Goal: Information Seeking & Learning: Learn about a topic

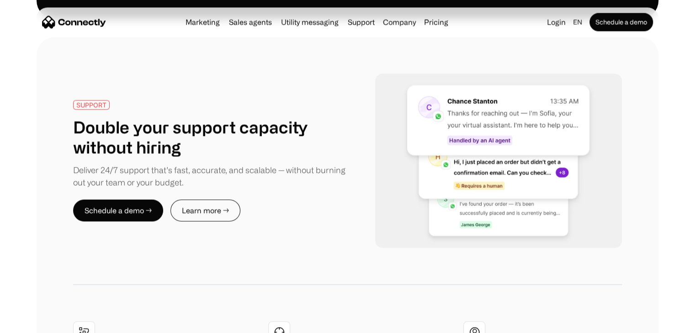
scroll to position [1736, 0]
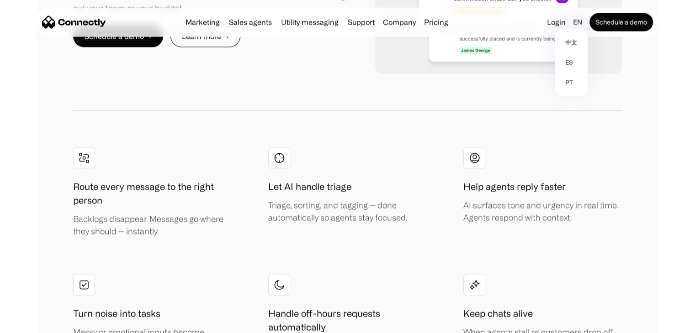
drag, startPoint x: 574, startPoint y: 20, endPoint x: 544, endPoint y: 66, distance: 54.9
click at [568, 88] on link "pt" at bounding box center [571, 82] width 26 height 20
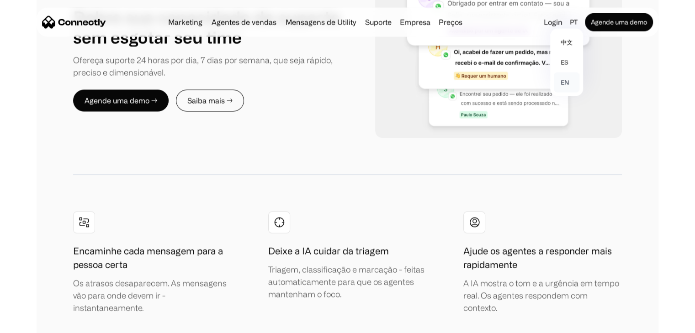
scroll to position [1800, 0]
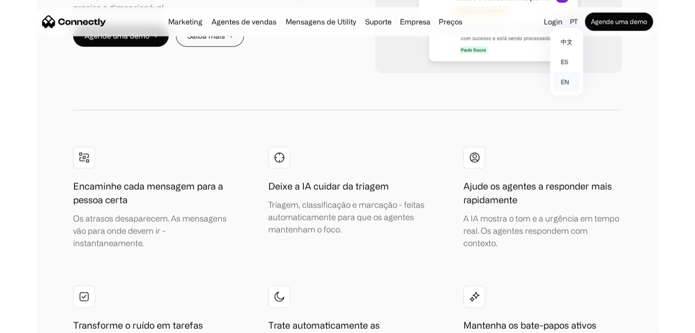
click at [566, 81] on link "en" at bounding box center [567, 82] width 26 height 20
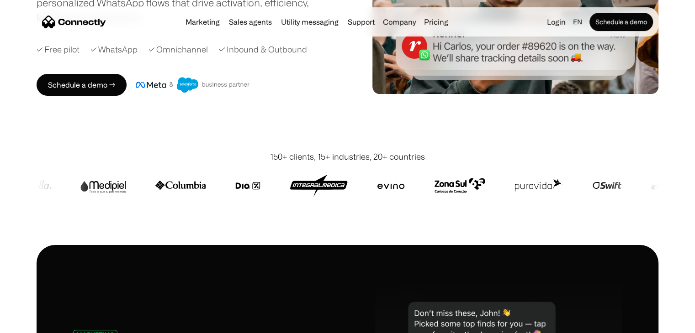
scroll to position [183, 0]
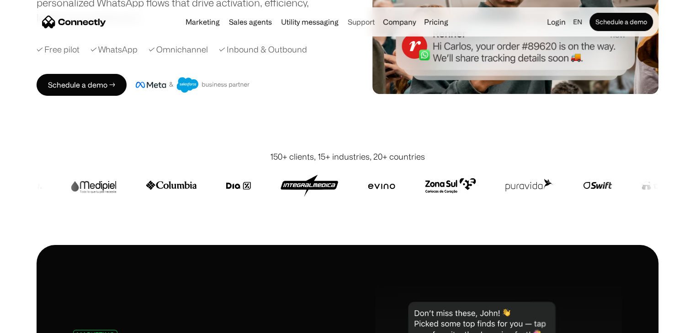
click at [365, 19] on link "Support" at bounding box center [361, 21] width 34 height 7
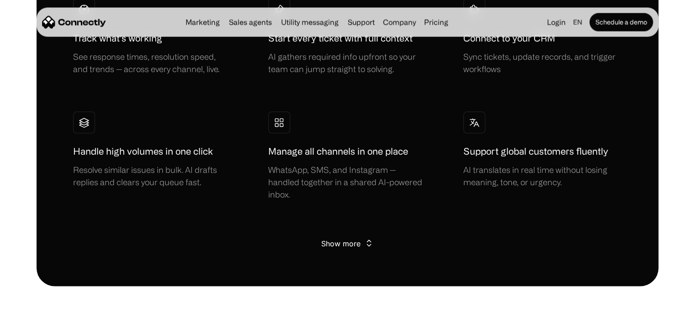
scroll to position [1736, 0]
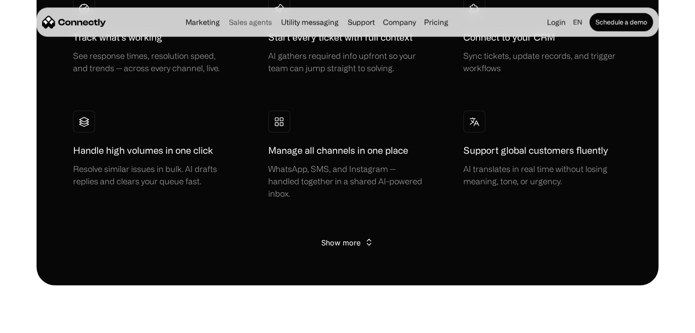
click at [253, 21] on link "Sales agents" at bounding box center [250, 21] width 50 height 7
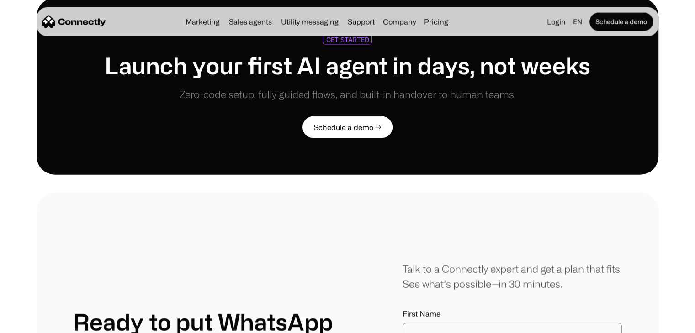
scroll to position [2055, 0]
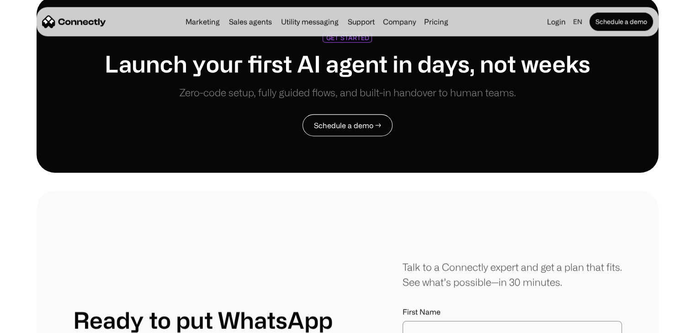
click at [343, 122] on link "Schedule a demo →" at bounding box center [347, 126] width 90 height 22
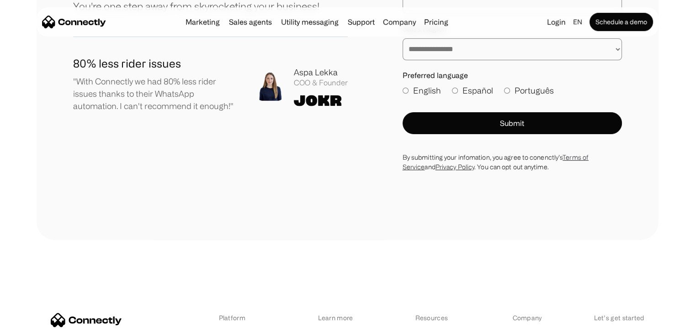
scroll to position [228, 0]
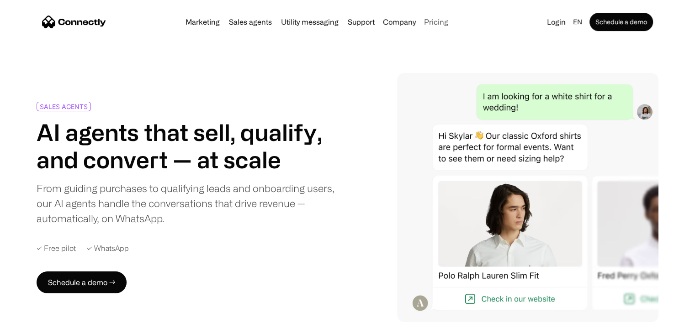
click at [434, 22] on link "Pricing" at bounding box center [436, 21] width 32 height 7
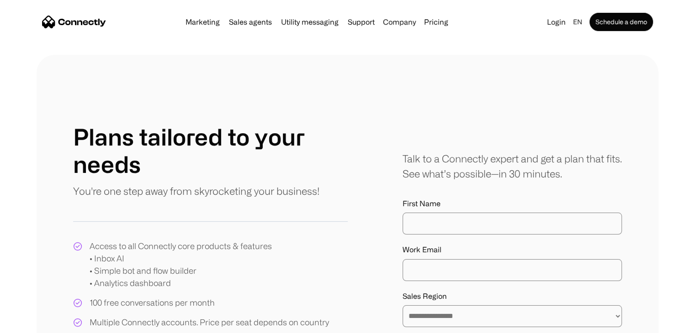
click at [85, 17] on img "home" at bounding box center [74, 22] width 64 height 13
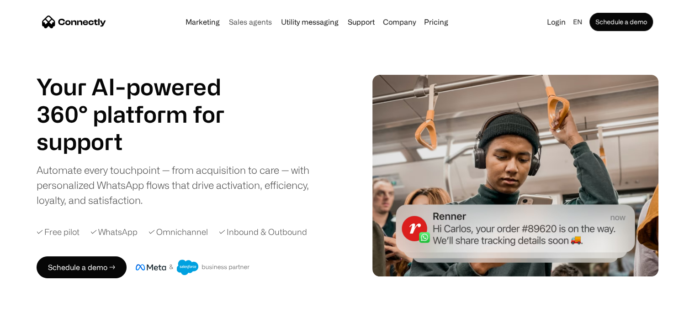
click at [256, 19] on link "Sales agents" at bounding box center [250, 21] width 50 height 7
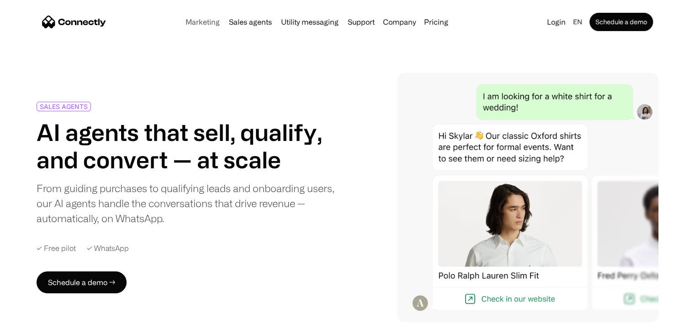
click at [209, 22] on link "Marketing" at bounding box center [203, 21] width 42 height 7
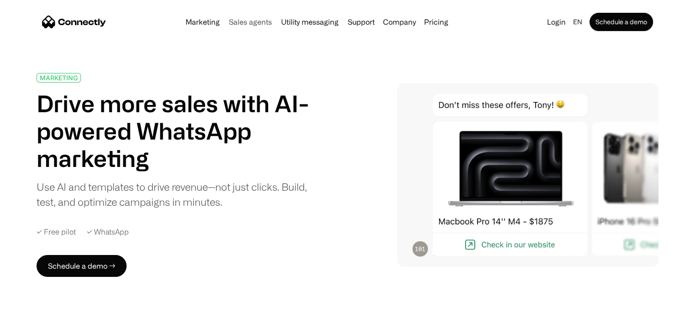
click at [235, 18] on link "Sales agents" at bounding box center [250, 21] width 50 height 7
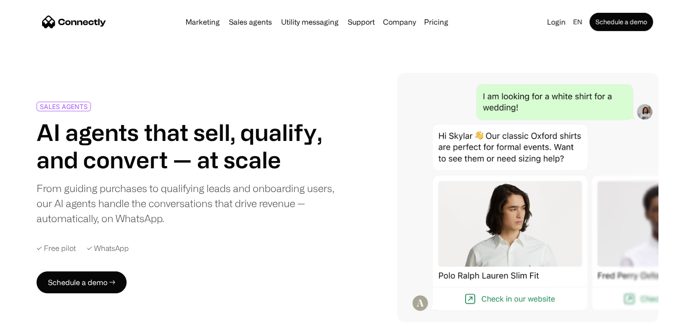
click at [301, 19] on link "Utility messaging" at bounding box center [309, 21] width 65 height 7
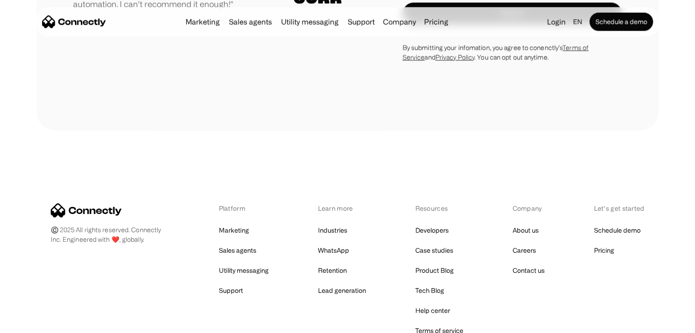
scroll to position [2459, 0]
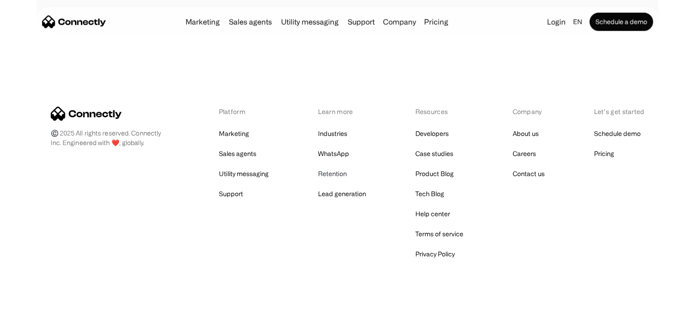
click at [342, 168] on link "Retention" at bounding box center [331, 174] width 29 height 13
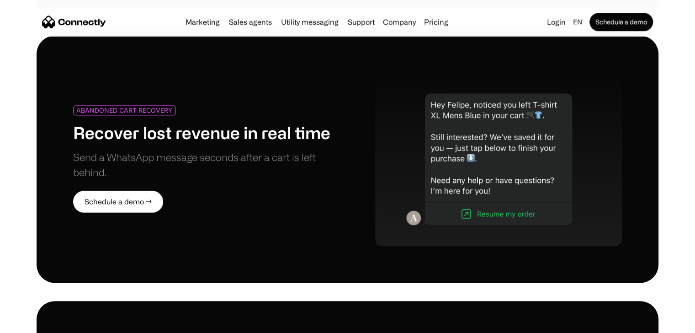
scroll to position [731, 0]
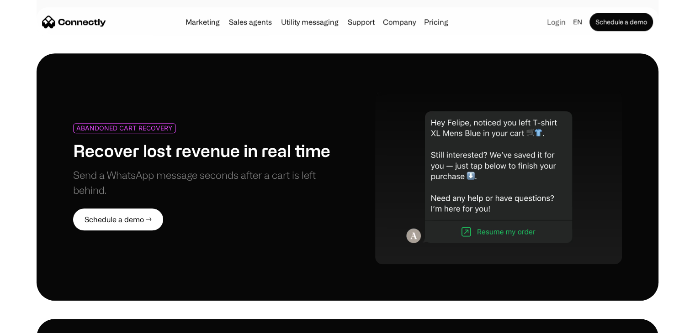
click at [558, 20] on link "Login" at bounding box center [556, 22] width 26 height 13
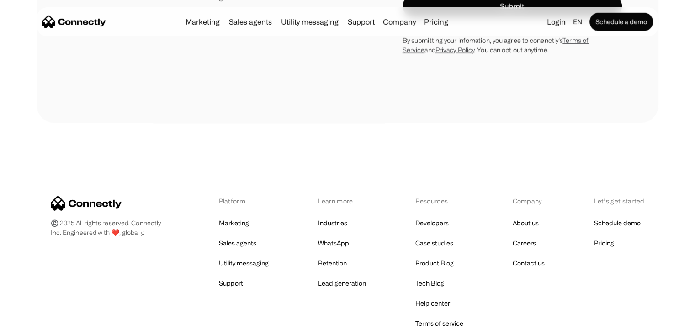
scroll to position [2664, 0]
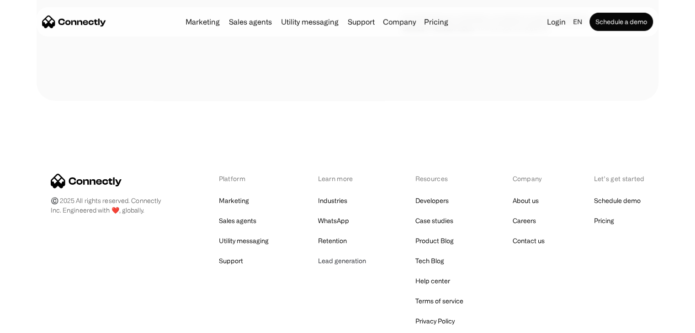
click at [345, 255] on link "Lead generation" at bounding box center [341, 261] width 48 height 13
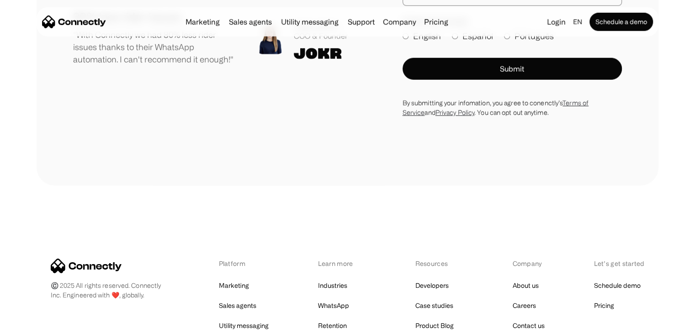
scroll to position [2619, 0]
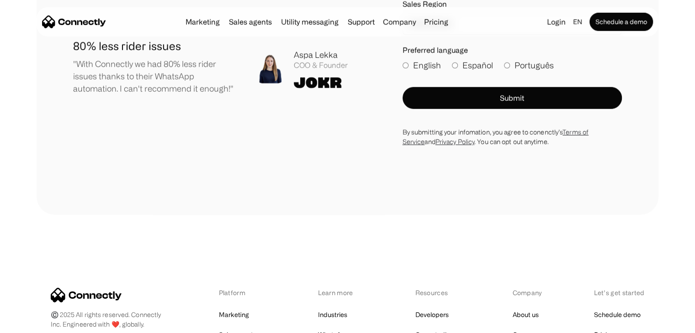
drag, startPoint x: 666, startPoint y: 0, endPoint x: 310, endPoint y: 92, distance: 367.6
click at [310, 92] on div "80% less rider issues "With Connectly we had 80% less rider issues thanks to th…" at bounding box center [210, 69] width 275 height 62
